Goal: Transaction & Acquisition: Obtain resource

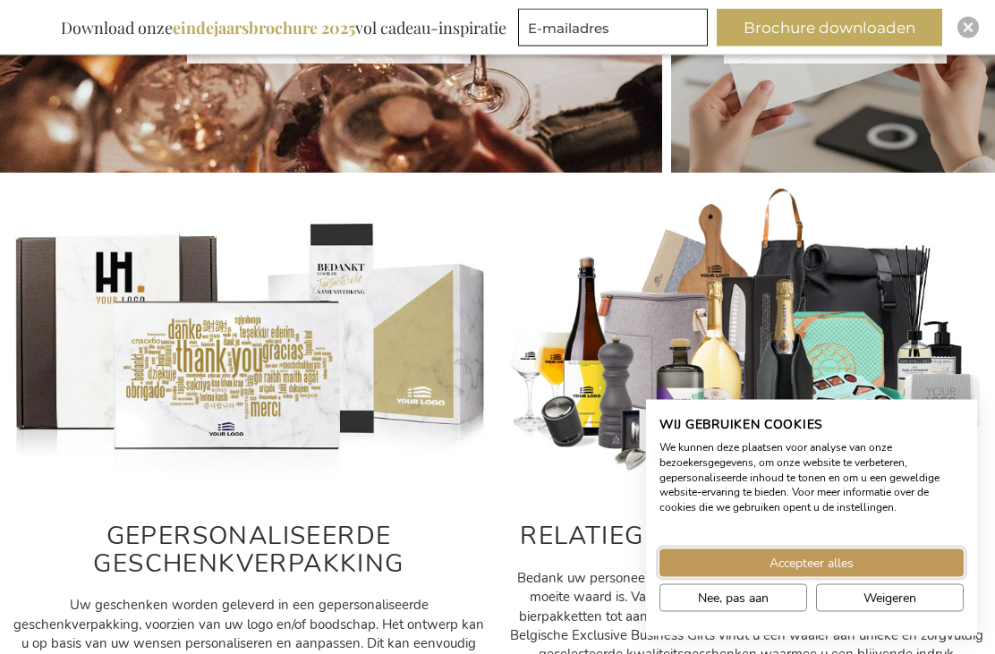
click at [845, 572] on span "Accepteer alles" at bounding box center [811, 563] width 84 height 19
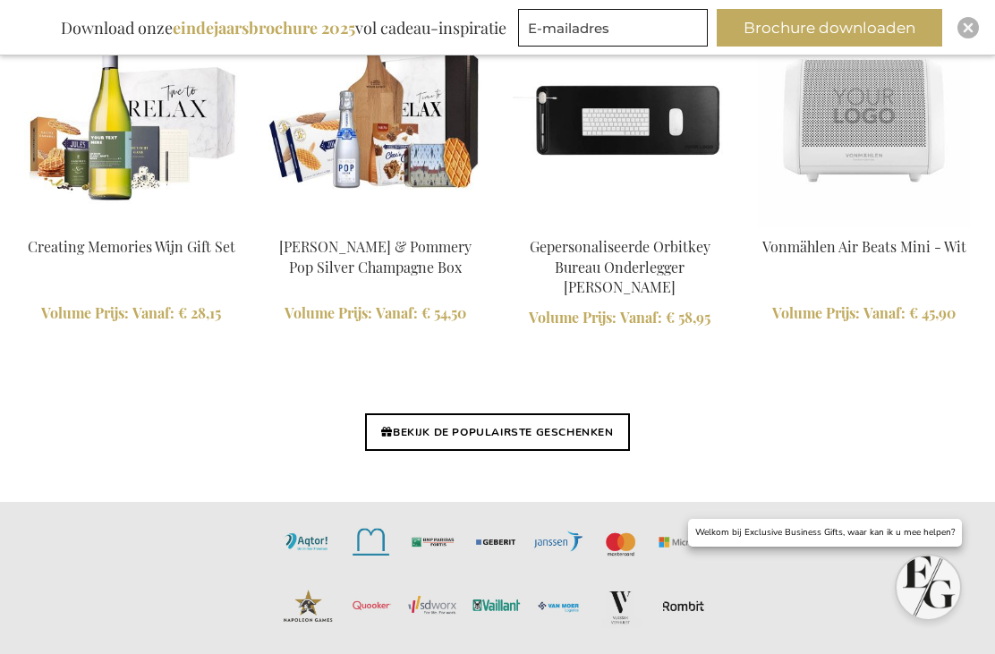
scroll to position [3753, 0]
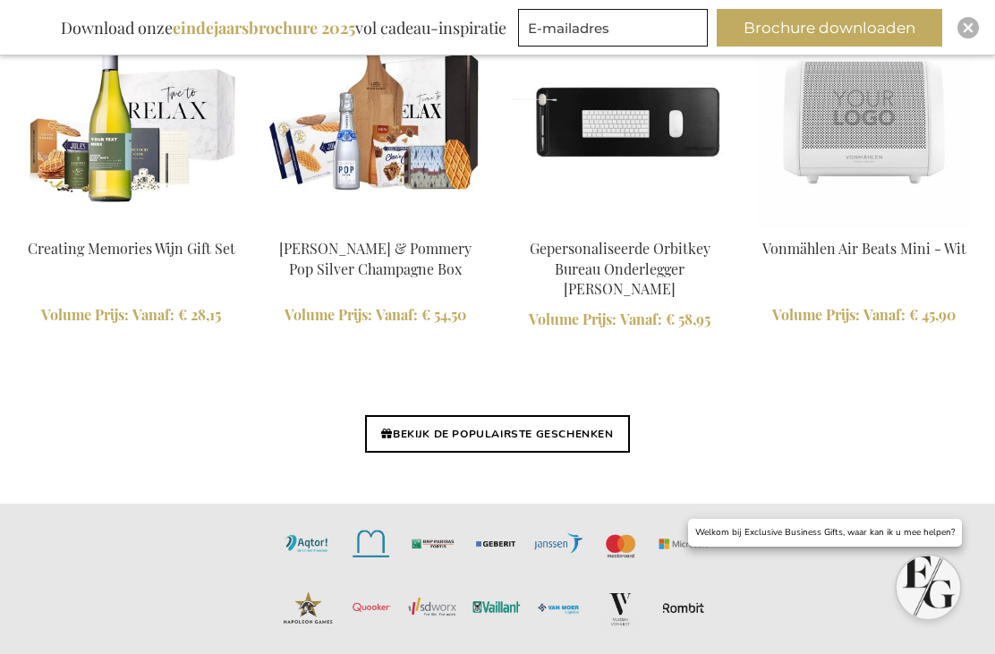
click at [563, 415] on link "BEKIJK DE POPULAIRSTE GESCHENKEN" at bounding box center [497, 434] width 264 height 38
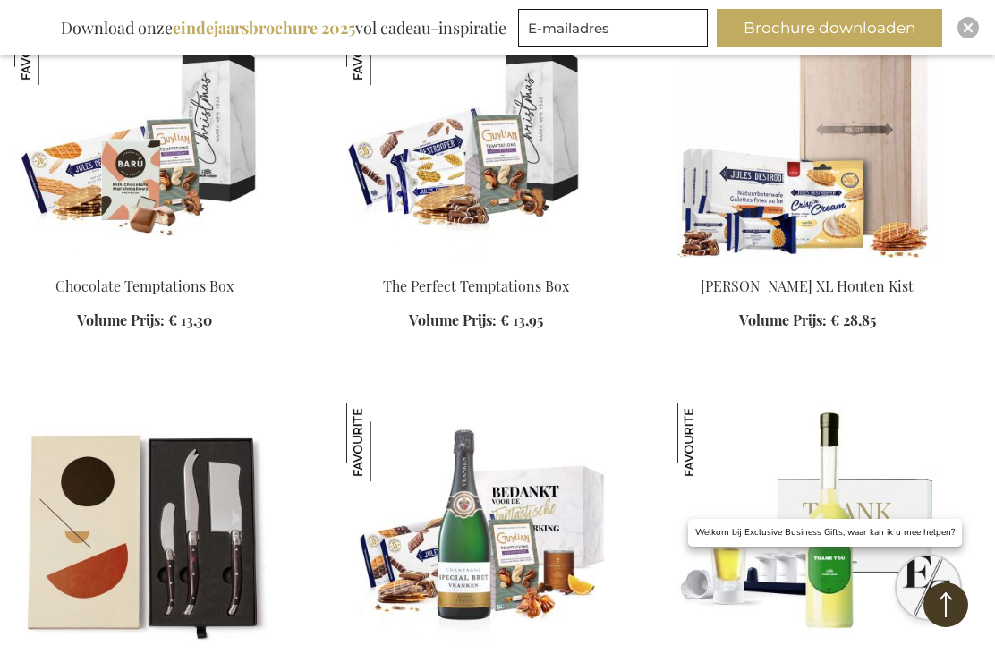
scroll to position [1158, 0]
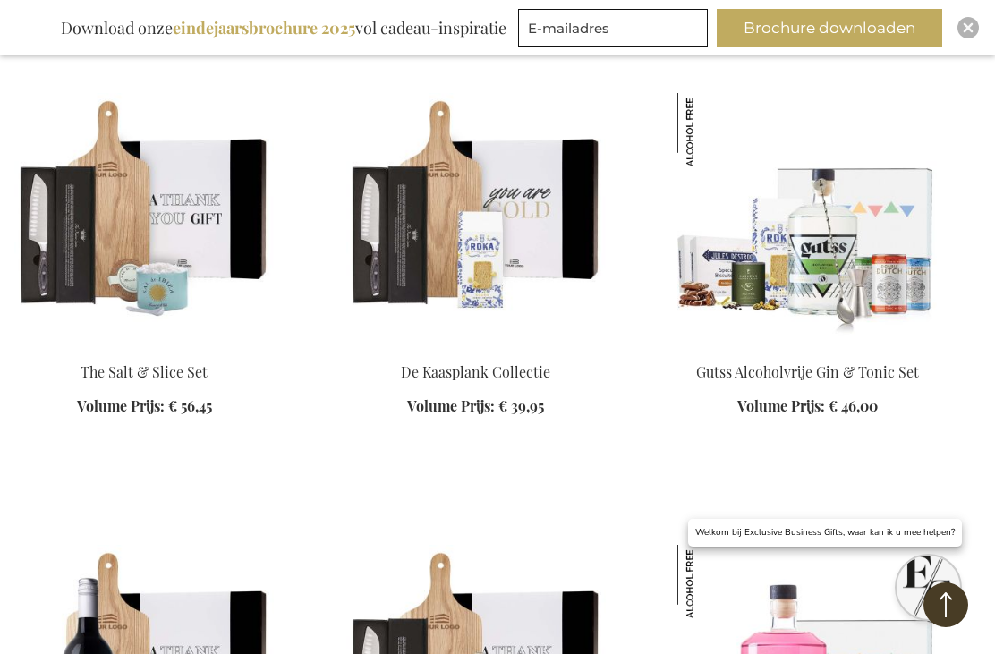
scroll to position [5275, 0]
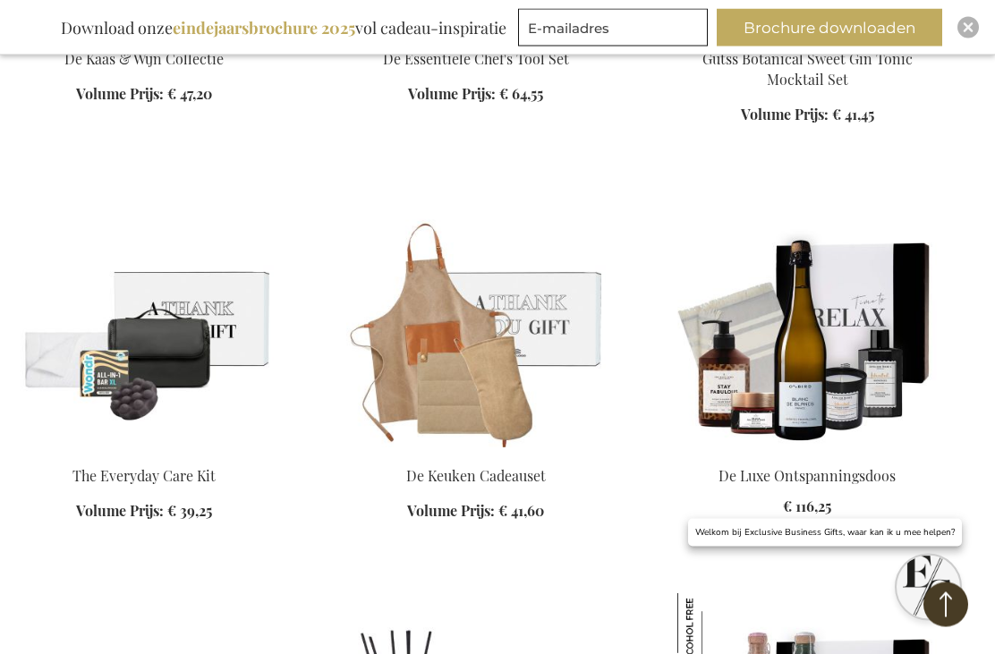
scroll to position [6038, 0]
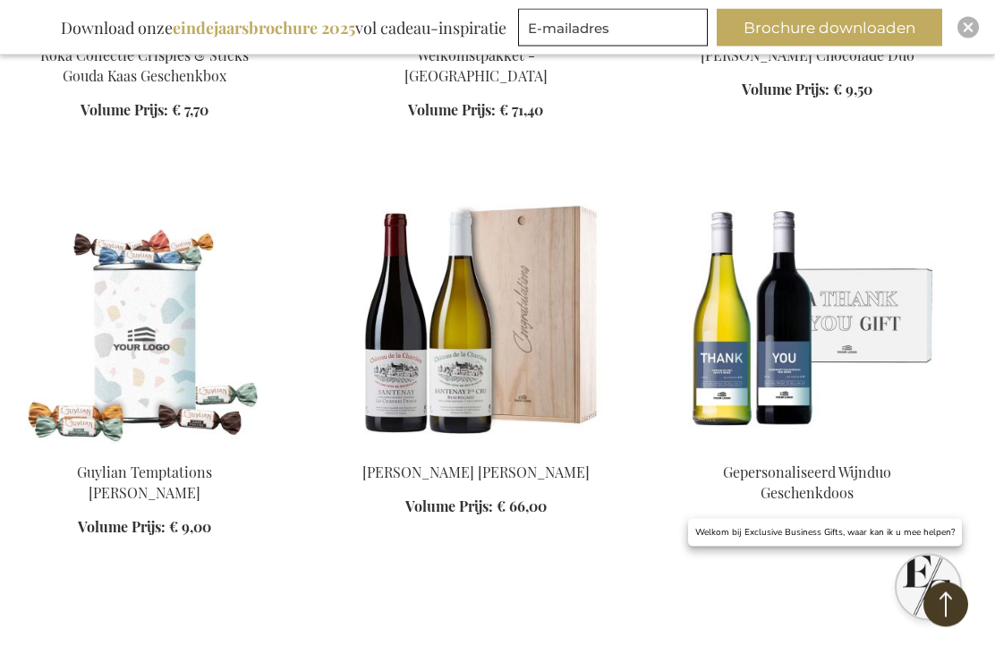
scroll to position [8578, 0]
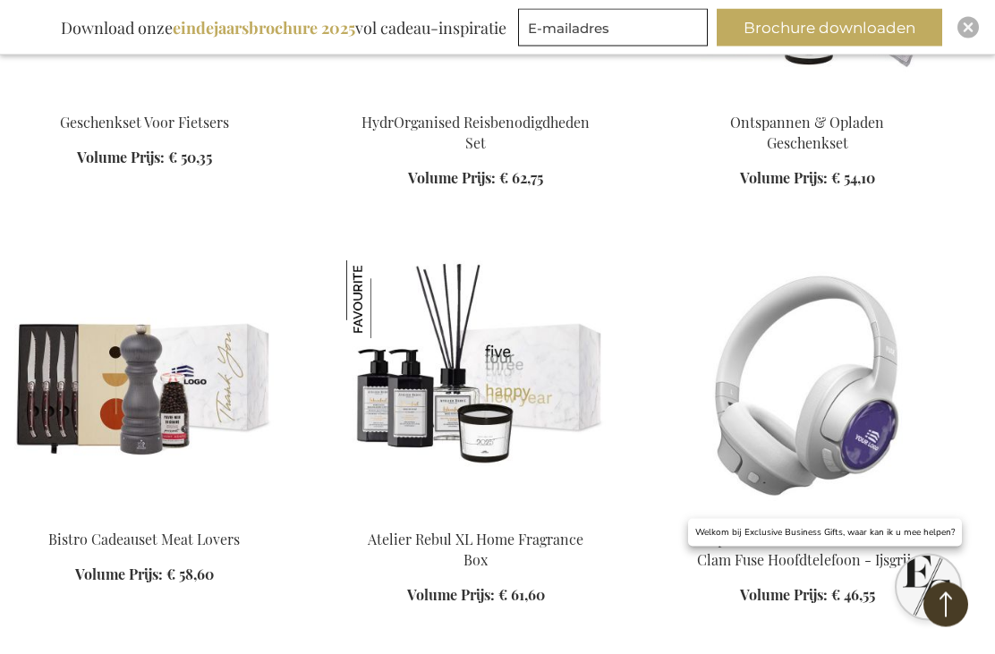
scroll to position [10254, 0]
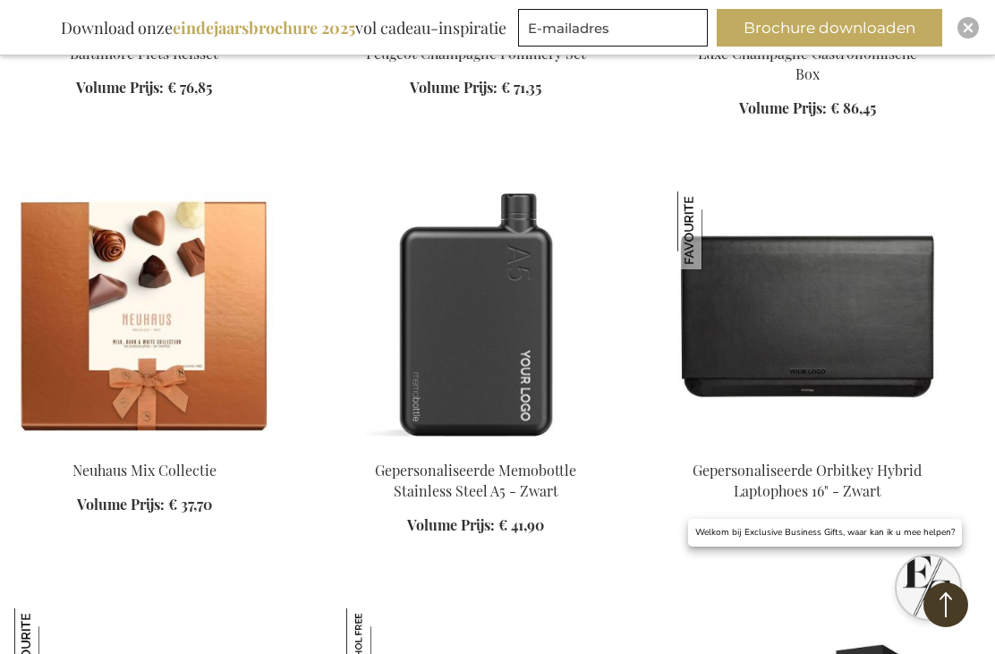
scroll to position [11607, 0]
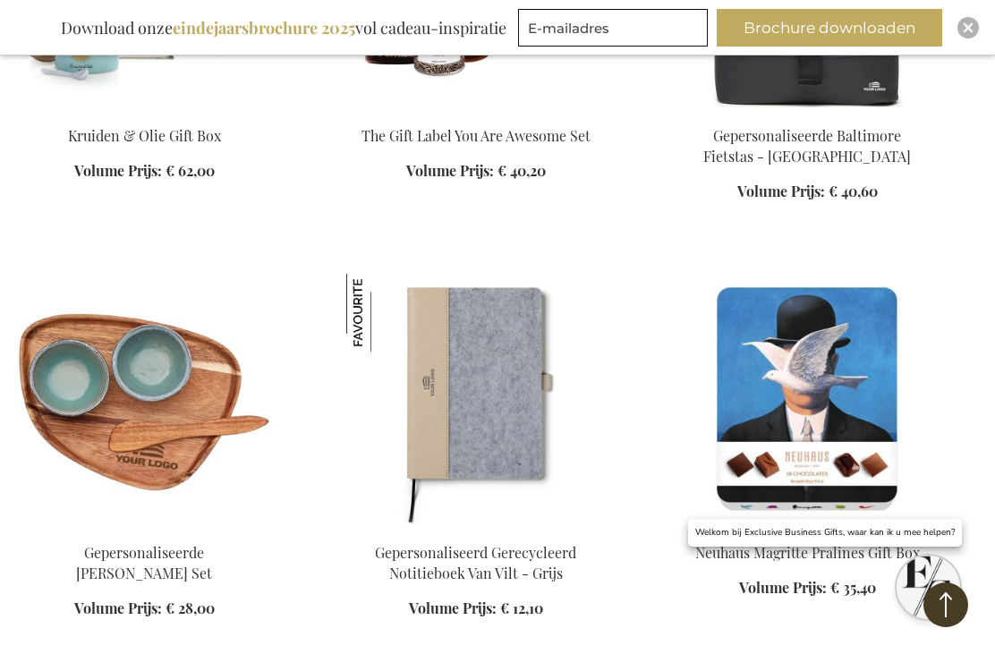
scroll to position [12839, 0]
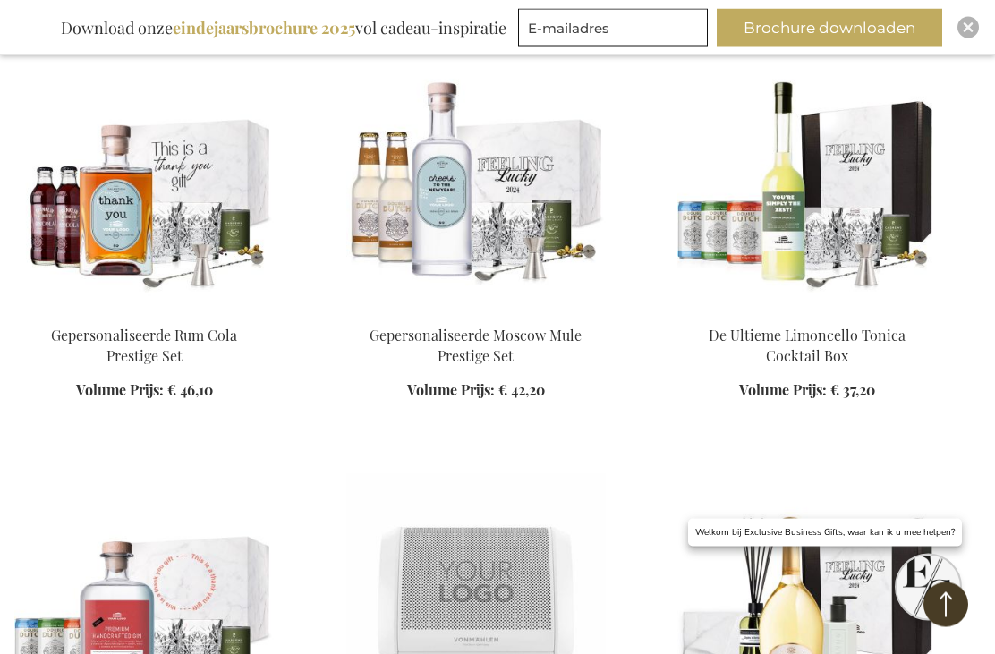
scroll to position [14774, 0]
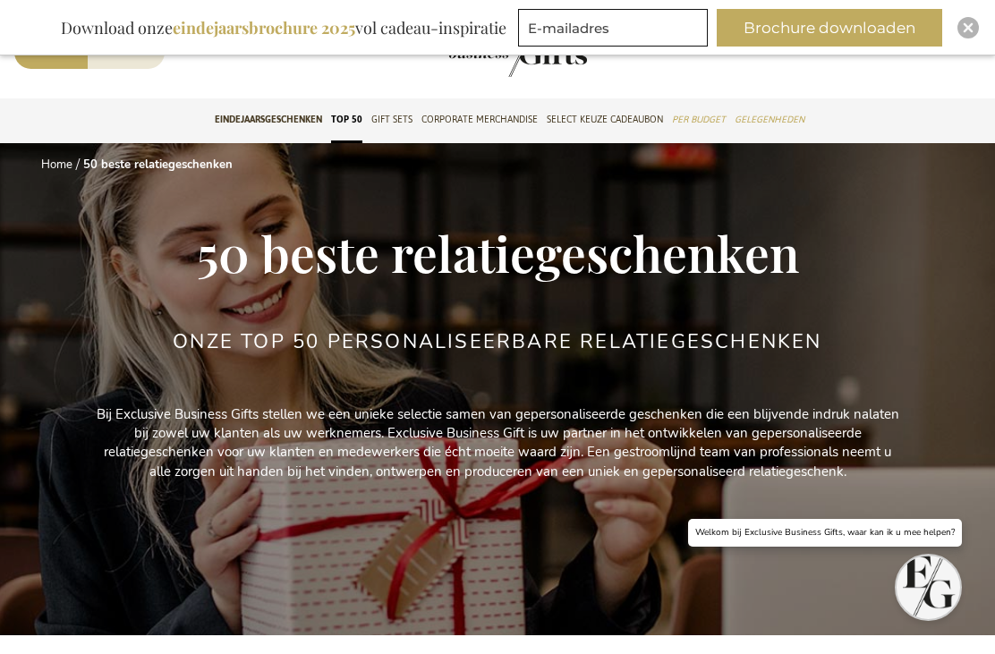
click at [877, 25] on button "Brochure downloaden" at bounding box center [828, 28] width 225 height 38
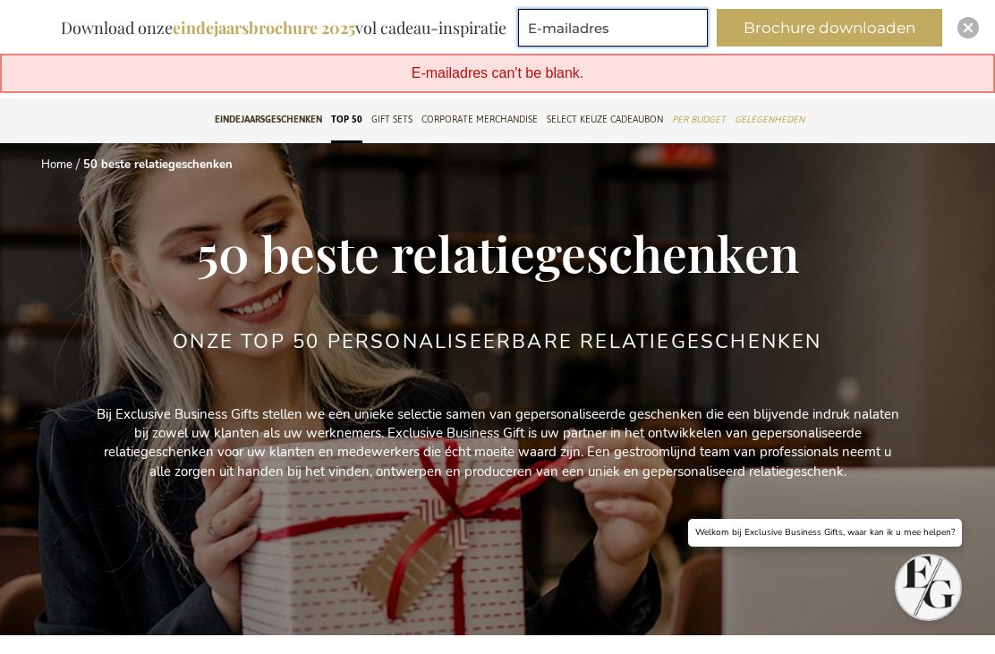
click at [644, 27] on input "E-mailadres" at bounding box center [613, 28] width 190 height 38
type input "gubbels9@"
click at [843, 21] on button "Brochure downloaden" at bounding box center [828, 28] width 225 height 38
click at [531, 24] on input "@[DOMAIN_NAME]" at bounding box center [613, 28] width 190 height 38
type input "[EMAIL_ADDRESS][DOMAIN_NAME]"
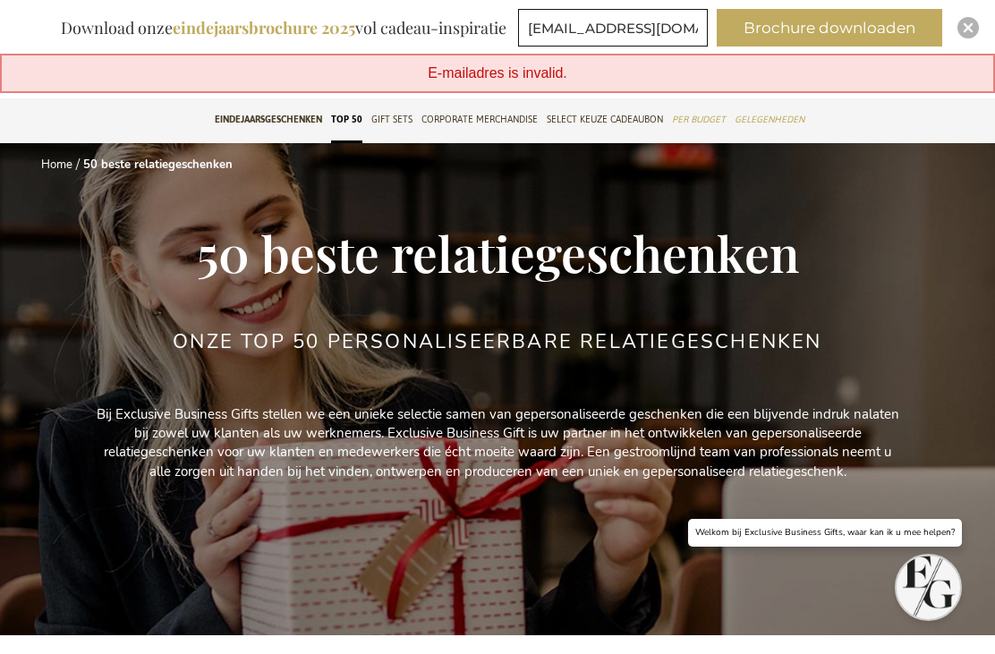
click at [874, 26] on button "Brochure downloaden" at bounding box center [828, 28] width 225 height 38
